Goal: Task Accomplishment & Management: Use online tool/utility

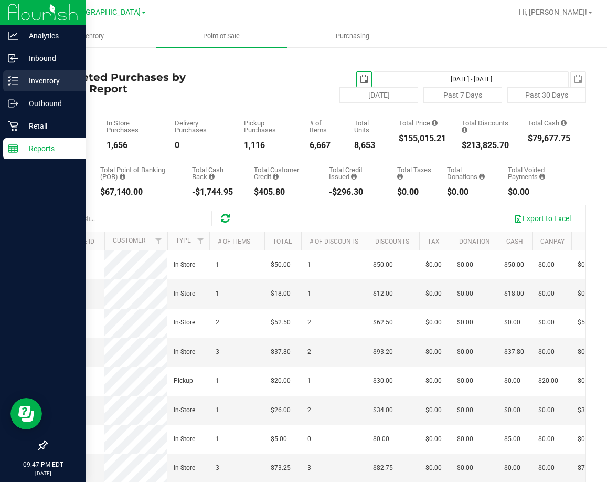
click at [33, 79] on p "Inventory" at bounding box center [49, 81] width 63 height 13
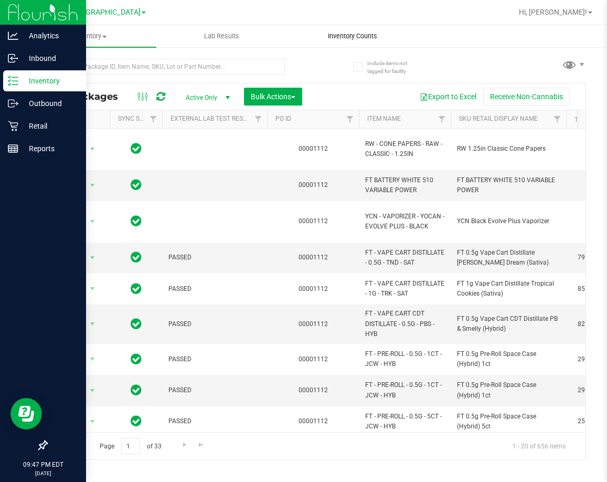
click at [339, 27] on uib-tab-heading "Inventory Counts" at bounding box center [353, 36] width 130 height 21
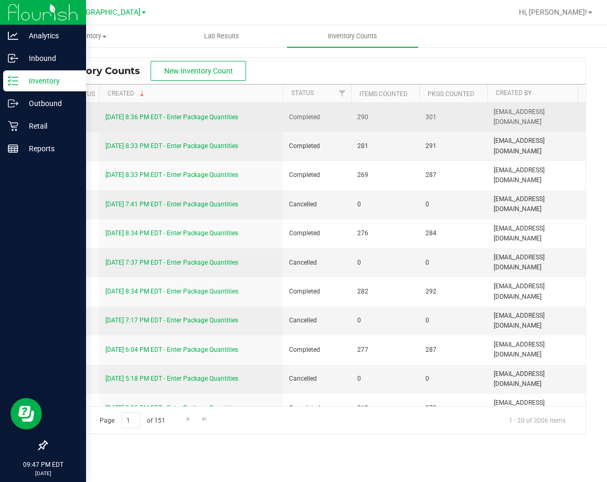
click at [140, 115] on link "[DATE] 8:36 PM EDT - Enter Package Quantities" at bounding box center [171, 116] width 133 height 7
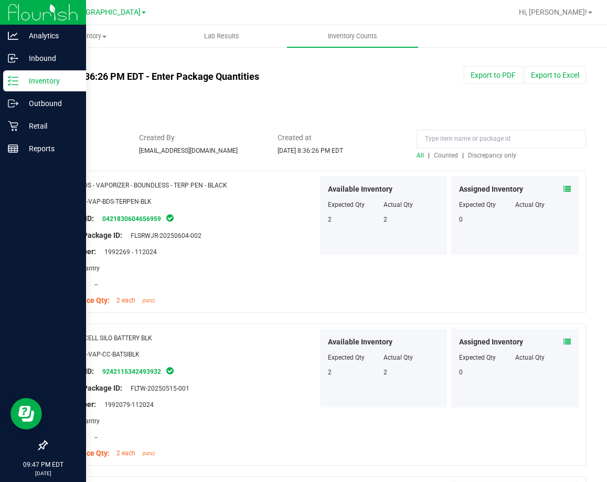
click at [497, 156] on span "Discrepancy only" at bounding box center [492, 155] width 48 height 7
